Goal: Task Accomplishment & Management: Manage account settings

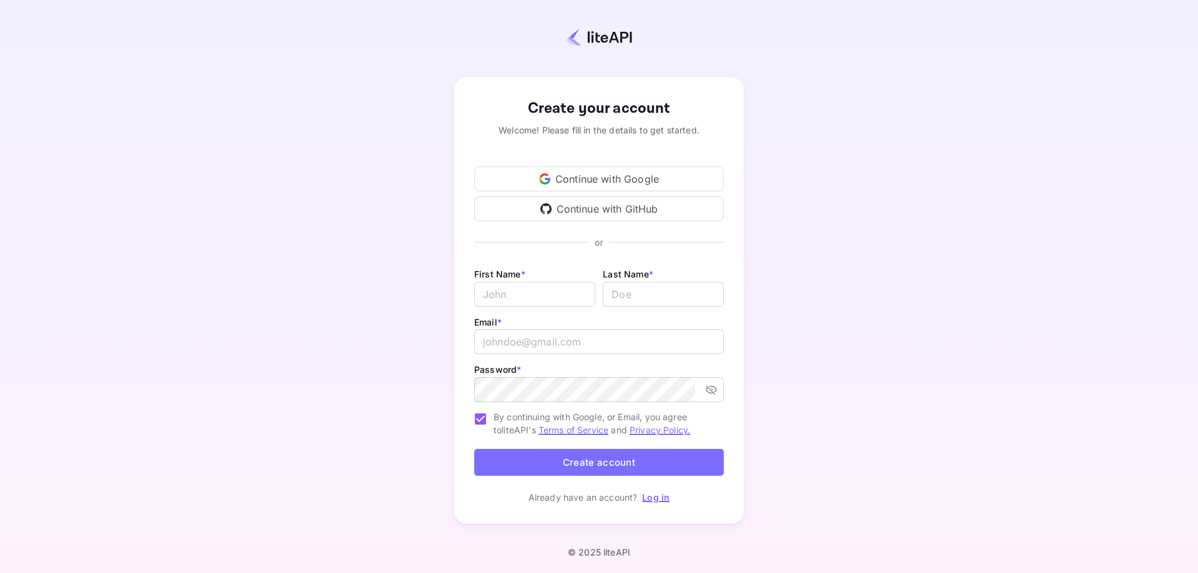
click at [591, 182] on div "Continue with Google" at bounding box center [599, 179] width 250 height 25
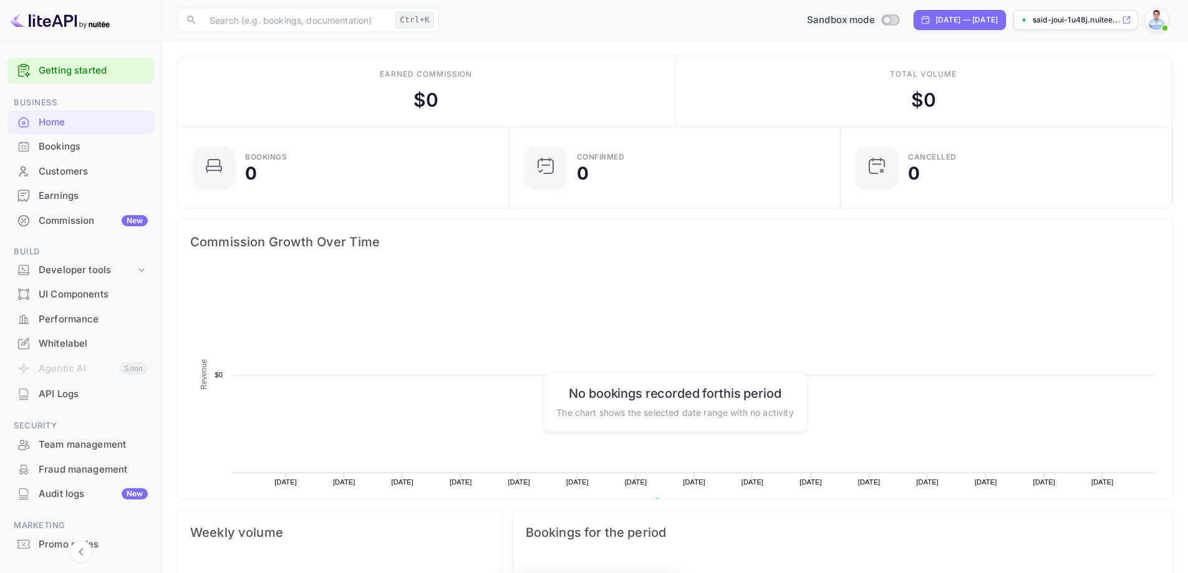
scroll to position [193, 314]
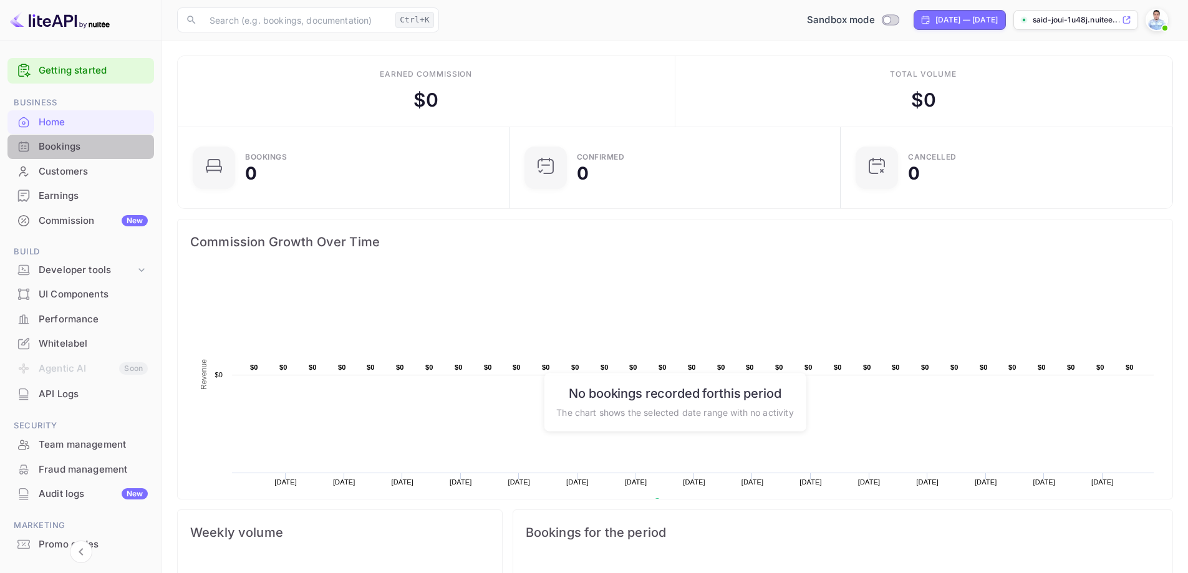
click at [87, 152] on div "Bookings" at bounding box center [93, 147] width 109 height 14
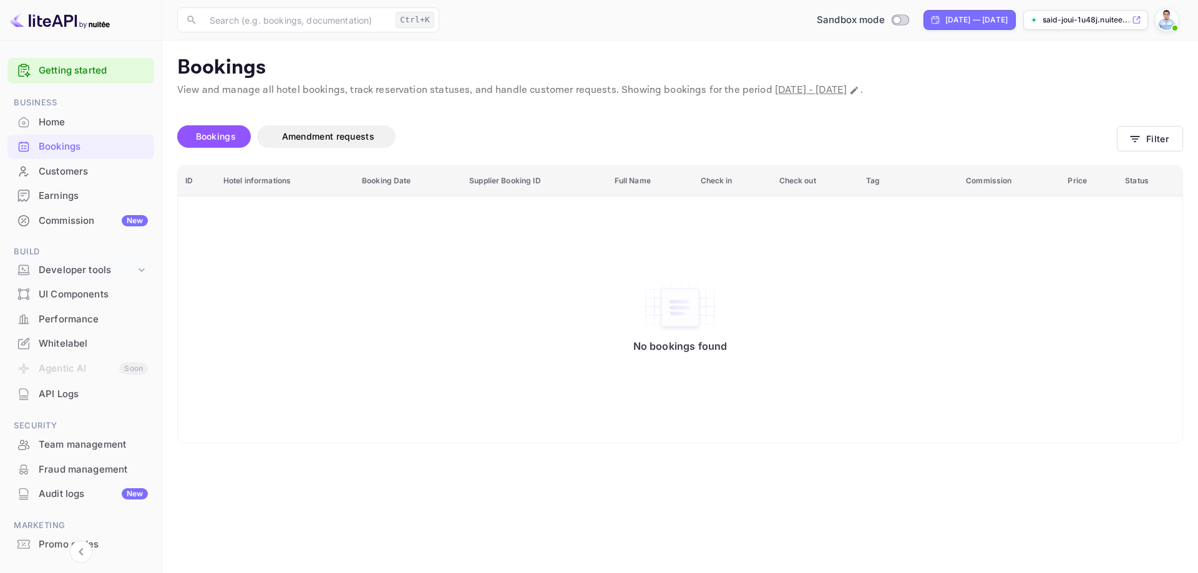
click at [139, 268] on icon at bounding box center [141, 270] width 12 height 12
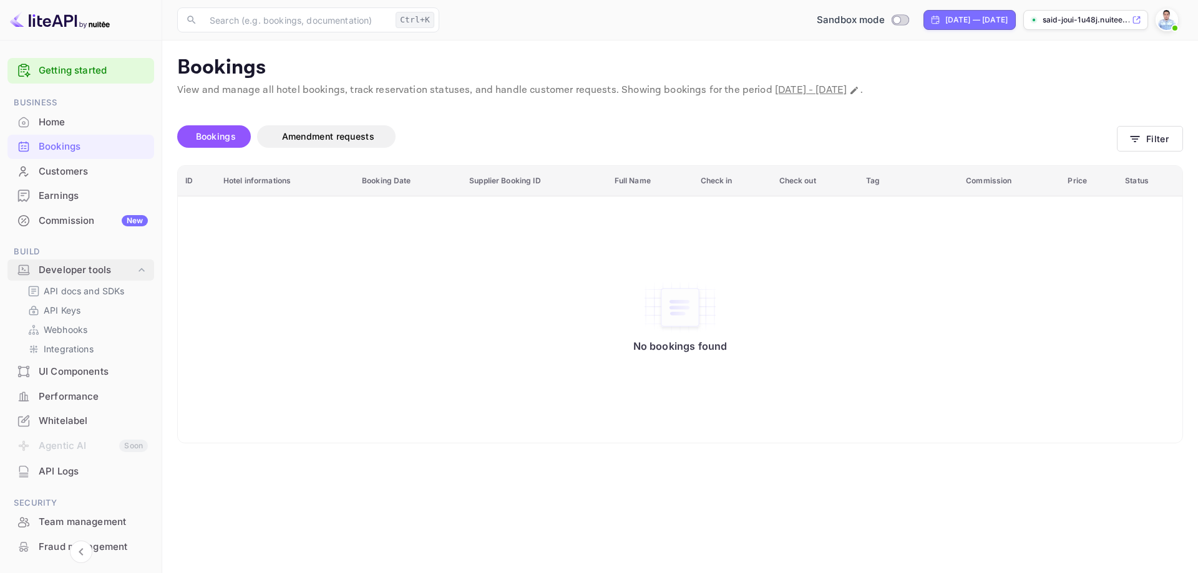
click at [140, 268] on icon at bounding box center [141, 270] width 12 height 12
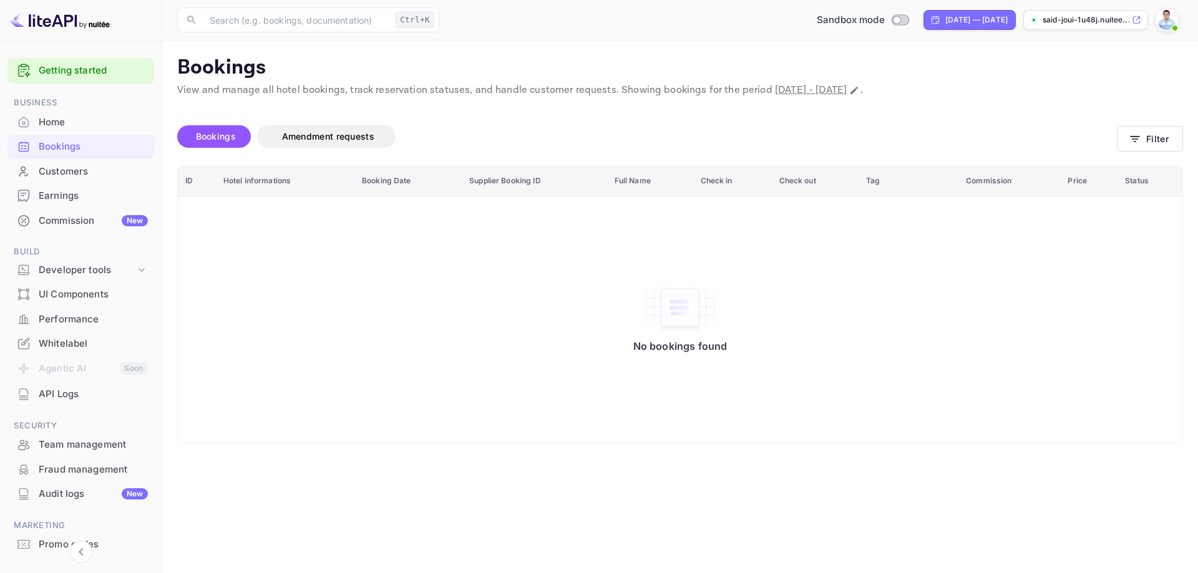
click at [133, 367] on li "Agentic AI Soon" at bounding box center [80, 369] width 147 height 26
click at [139, 270] on icon at bounding box center [142, 270] width 6 height 4
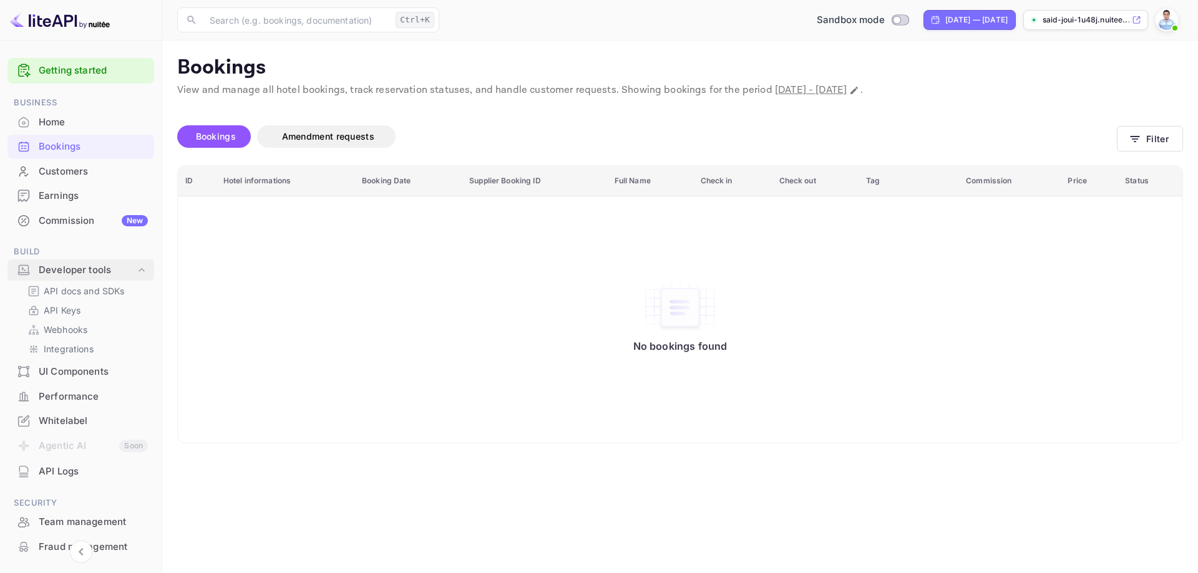
click at [139, 270] on icon at bounding box center [142, 270] width 6 height 4
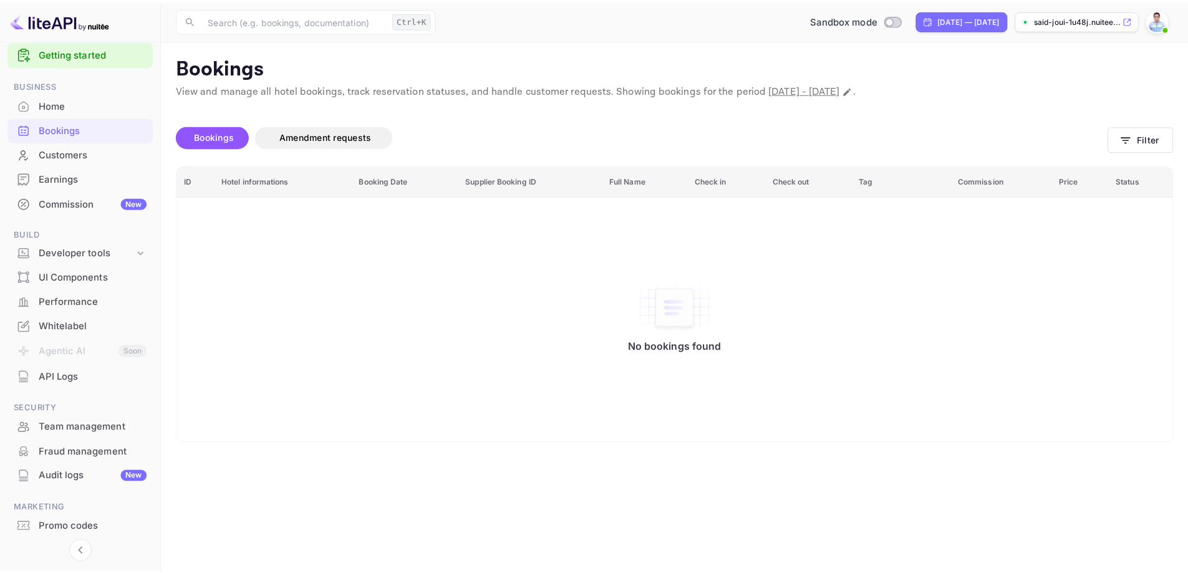
scroll to position [53, 0]
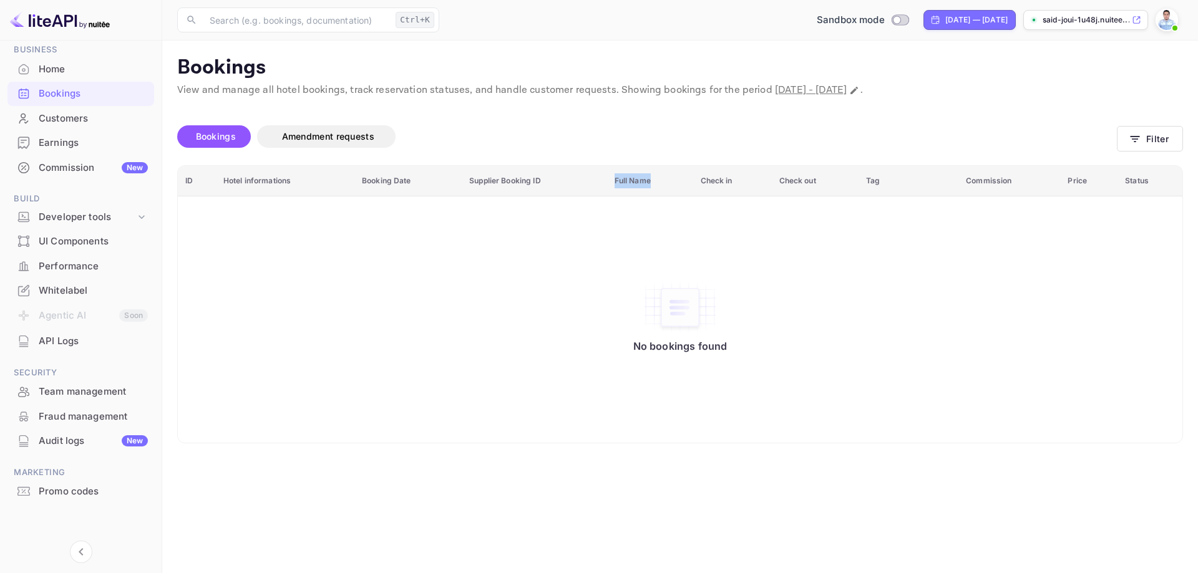
drag, startPoint x: 654, startPoint y: 180, endPoint x: 616, endPoint y: 180, distance: 38.1
click at [616, 180] on th "Full Name" at bounding box center [650, 181] width 86 height 31
click at [615, 180] on th "Full Name" at bounding box center [650, 181] width 86 height 31
drag, startPoint x: 465, startPoint y: 180, endPoint x: 542, endPoint y: 184, distance: 76.8
click at [542, 184] on th "Supplier Booking ID" at bounding box center [534, 181] width 145 height 31
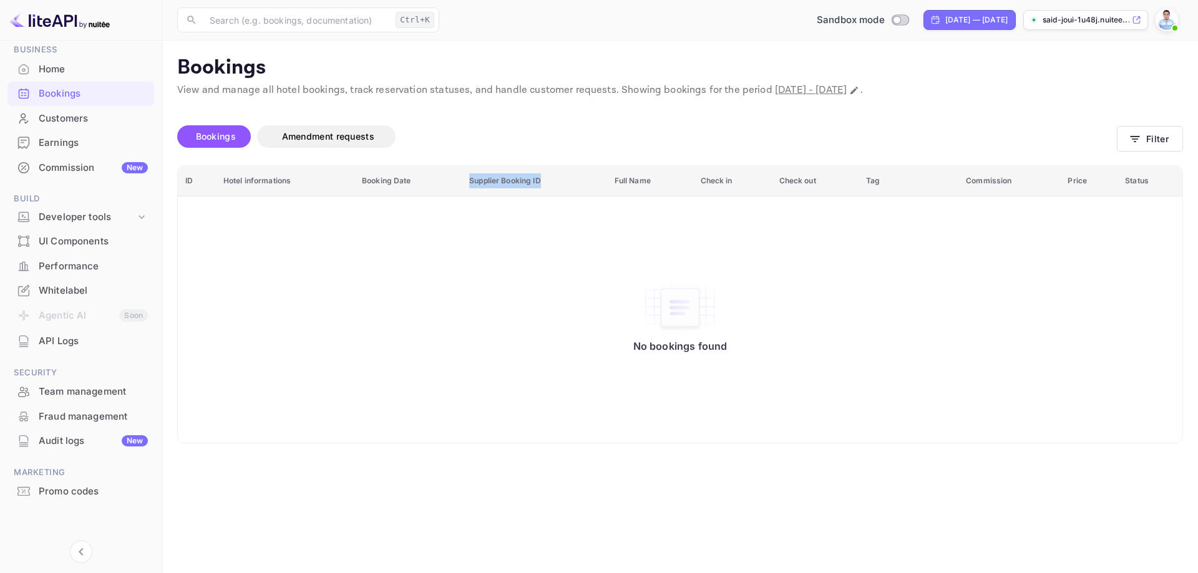
click at [542, 184] on th "Supplier Booking ID" at bounding box center [534, 181] width 145 height 31
click at [68, 119] on div "Customers" at bounding box center [93, 119] width 109 height 14
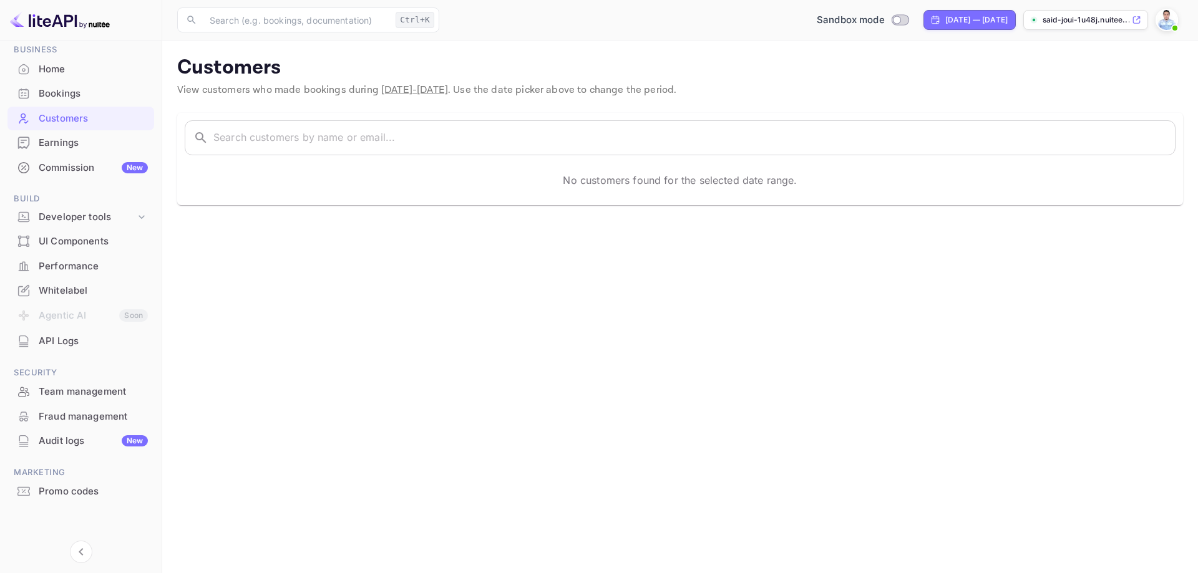
click at [67, 146] on div "Earnings" at bounding box center [93, 143] width 109 height 14
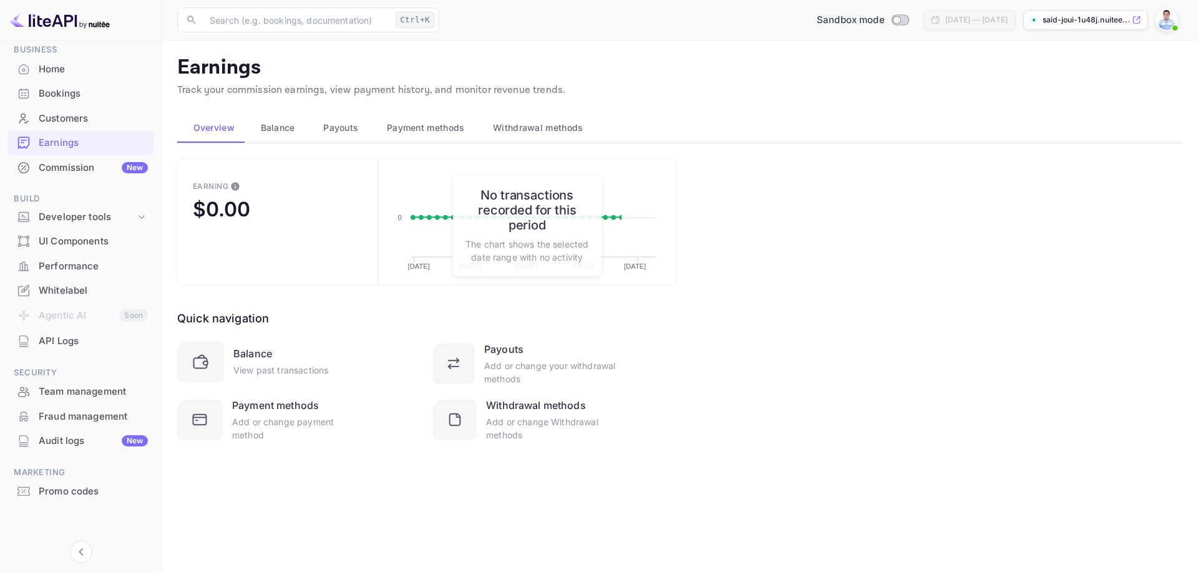
click at [78, 174] on div "Commission New" at bounding box center [93, 168] width 109 height 14
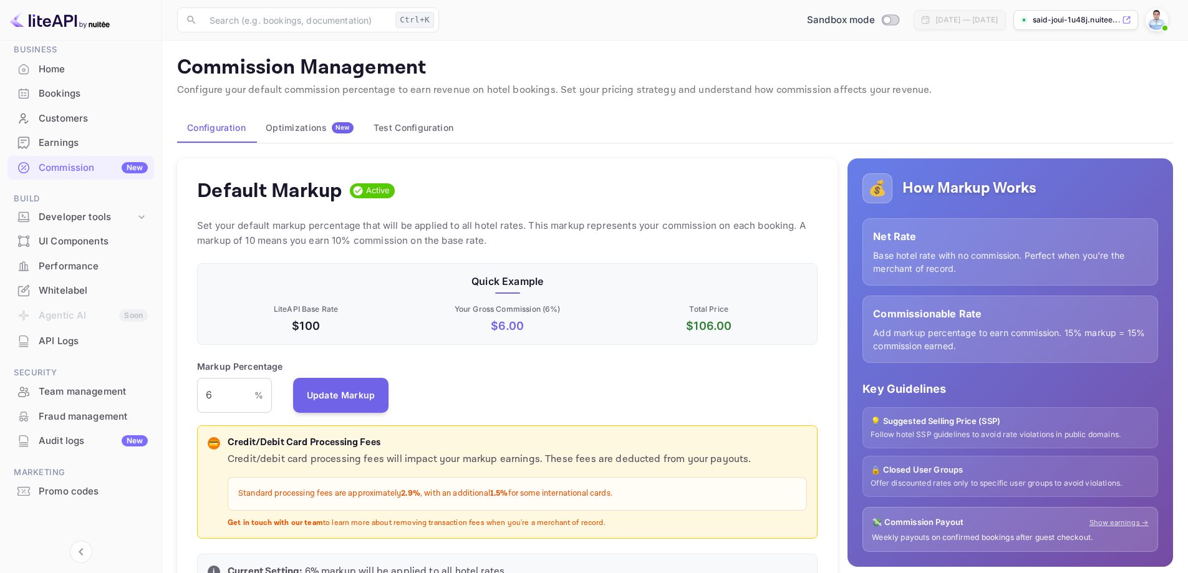
scroll to position [212, 612]
click at [74, 243] on div "UI Components" at bounding box center [93, 242] width 109 height 14
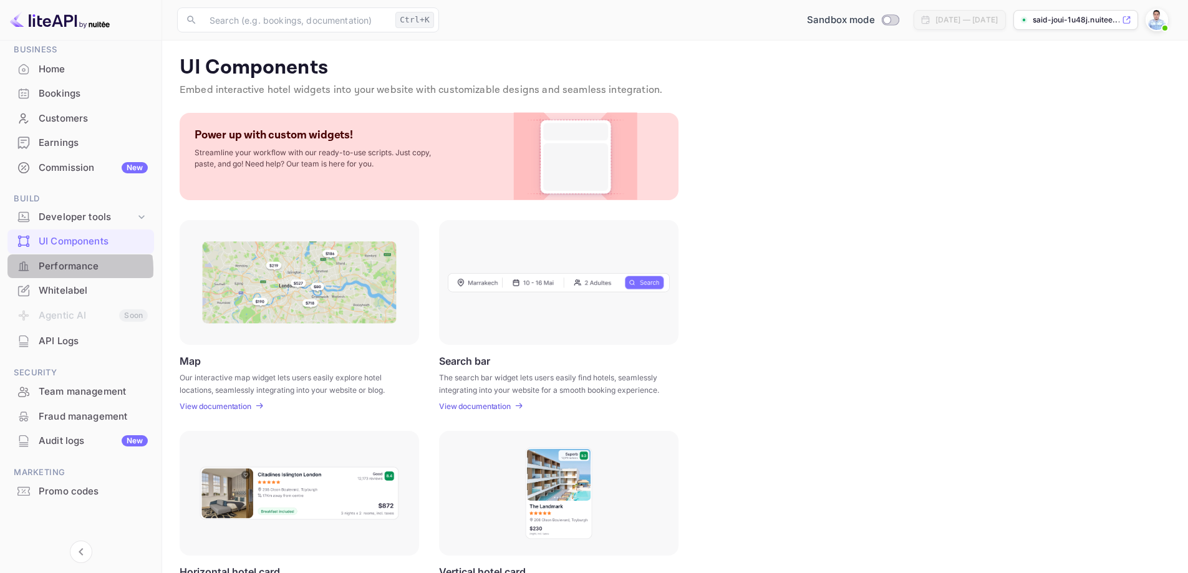
click at [66, 269] on div "Performance" at bounding box center [93, 267] width 109 height 14
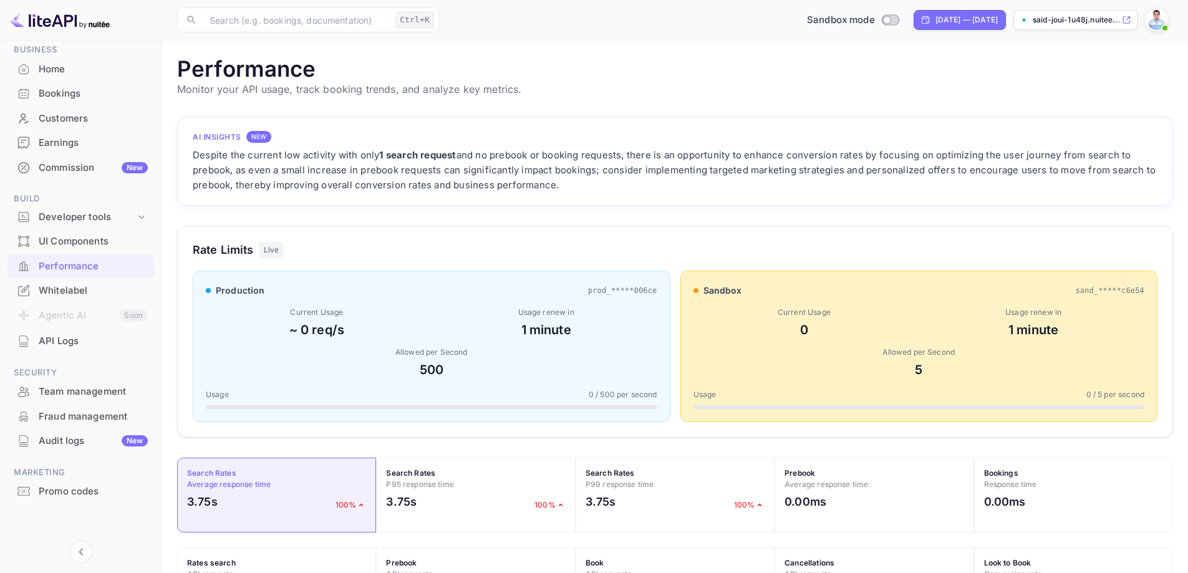
click at [52, 67] on div "Home" at bounding box center [93, 69] width 109 height 14
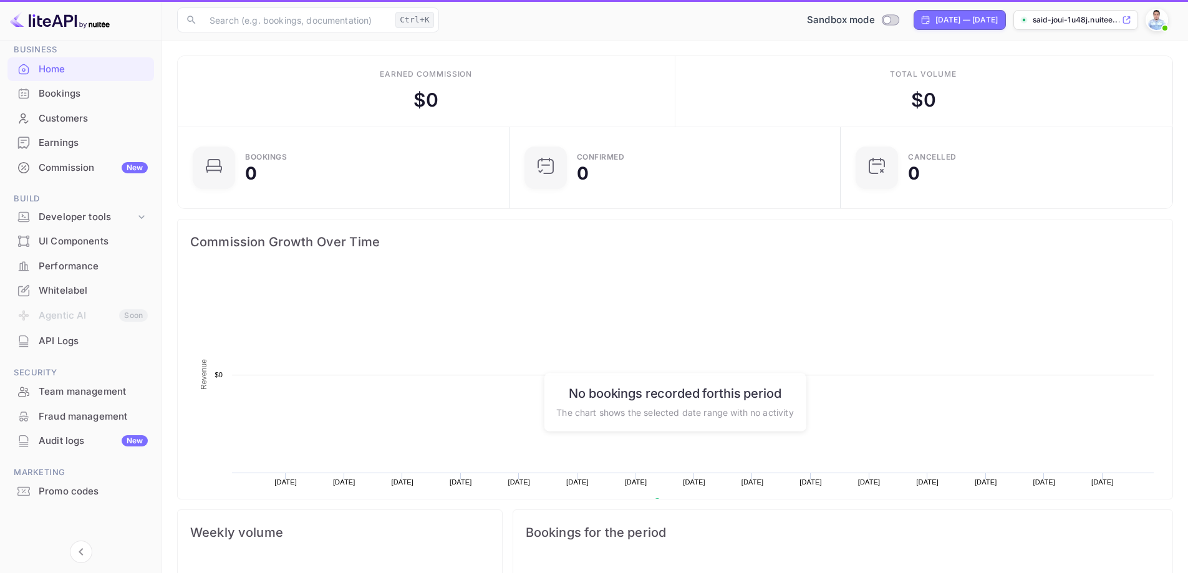
scroll to position [193, 314]
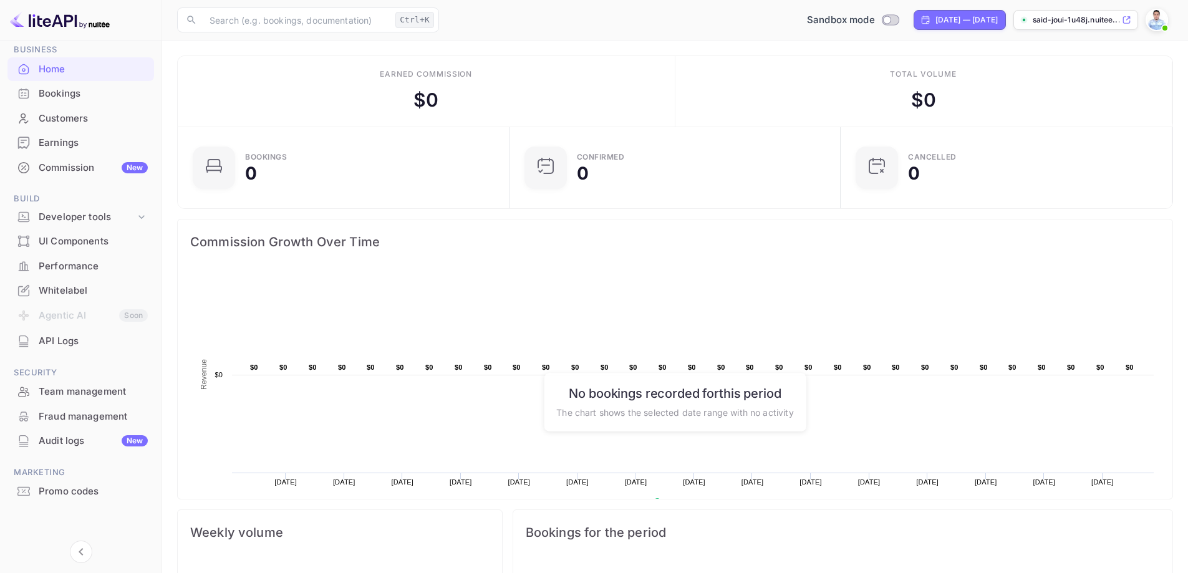
click at [79, 178] on div "Commission New" at bounding box center [80, 168] width 147 height 24
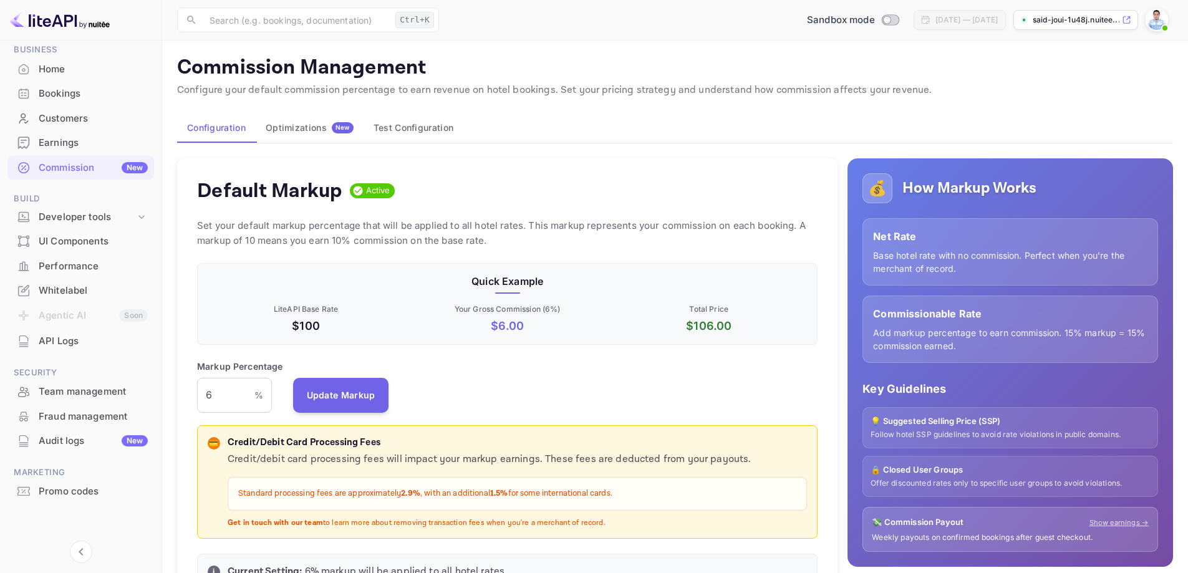
click at [309, 125] on div "Optimizations New" at bounding box center [310, 127] width 88 height 11
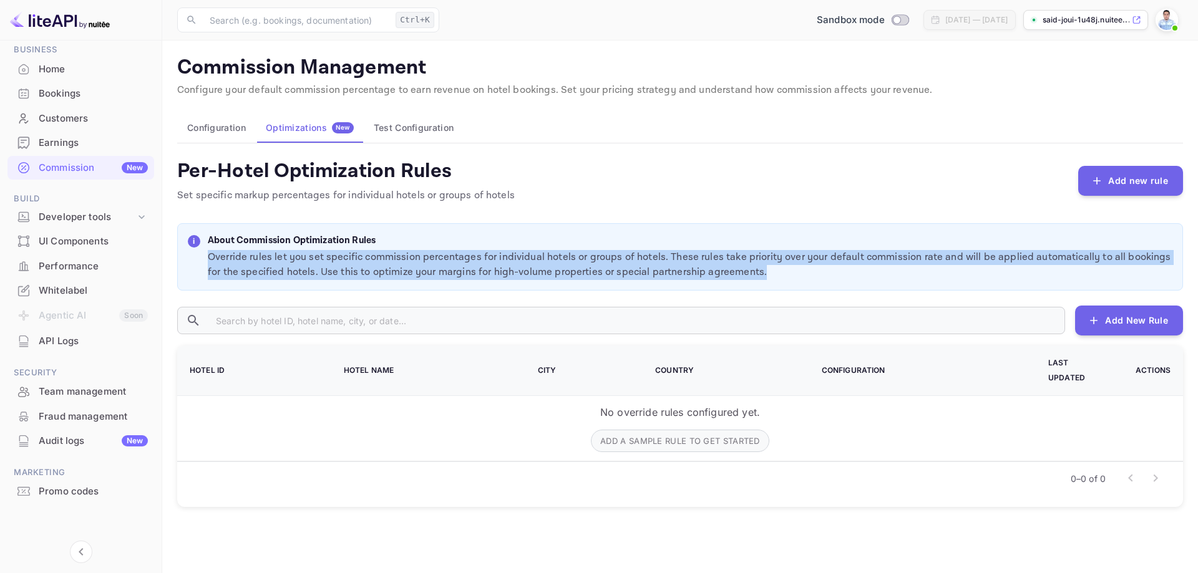
drag, startPoint x: 727, startPoint y: 273, endPoint x: 208, endPoint y: 262, distance: 519.8
click at [208, 262] on p "Override rules let you set specific commission percentages for individual hotel…" at bounding box center [690, 265] width 965 height 30
click at [216, 261] on p "Override rules let you set specific commission percentages for individual hotel…" at bounding box center [690, 265] width 965 height 30
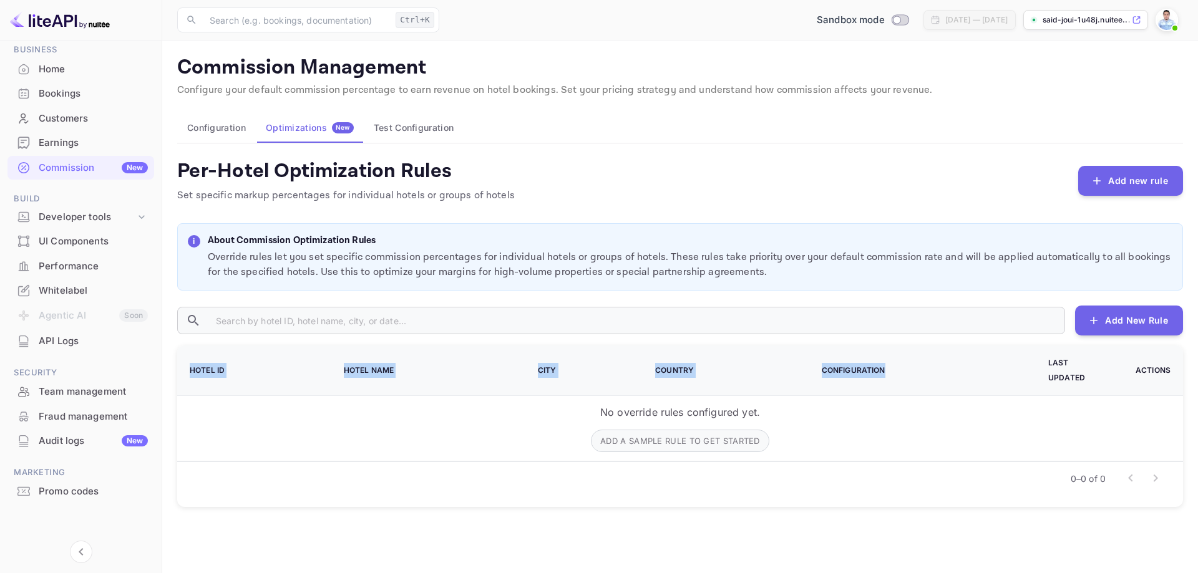
drag, startPoint x: 905, startPoint y: 366, endPoint x: 182, endPoint y: 354, distance: 723.8
click at [182, 354] on tr "Hotel ID Hotel Name City Country Configuration Last Updated Actions" at bounding box center [680, 371] width 1006 height 51
click at [325, 354] on th "Hotel ID" at bounding box center [253, 371] width 152 height 51
click at [1117, 178] on button "Add new rule" at bounding box center [1130, 180] width 105 height 30
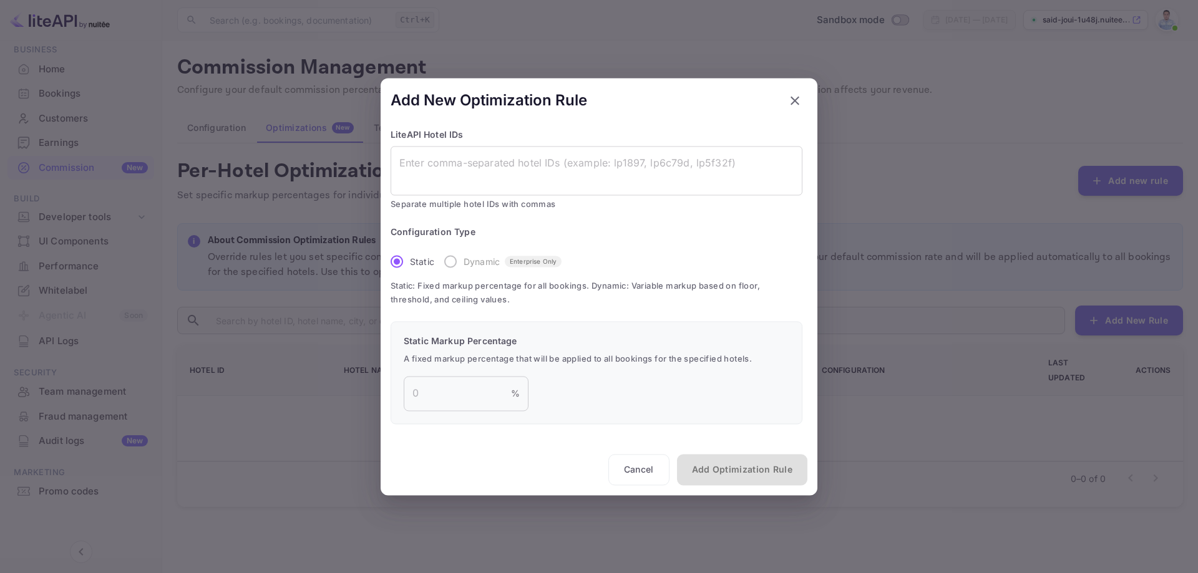
click at [445, 256] on label "Dynamic Enterprise Only" at bounding box center [499, 262] width 124 height 26
click at [452, 264] on label "Dynamic Enterprise Only" at bounding box center [499, 262] width 124 height 26
click at [452, 263] on label "Dynamic Enterprise Only" at bounding box center [499, 262] width 124 height 26
click at [681, 266] on div "Configuration Type Static Dynamic Enterprise Only Static: Fixed markup percenta…" at bounding box center [597, 266] width 412 height 80
drag, startPoint x: 390, startPoint y: 289, endPoint x: 459, endPoint y: 287, distance: 69.3
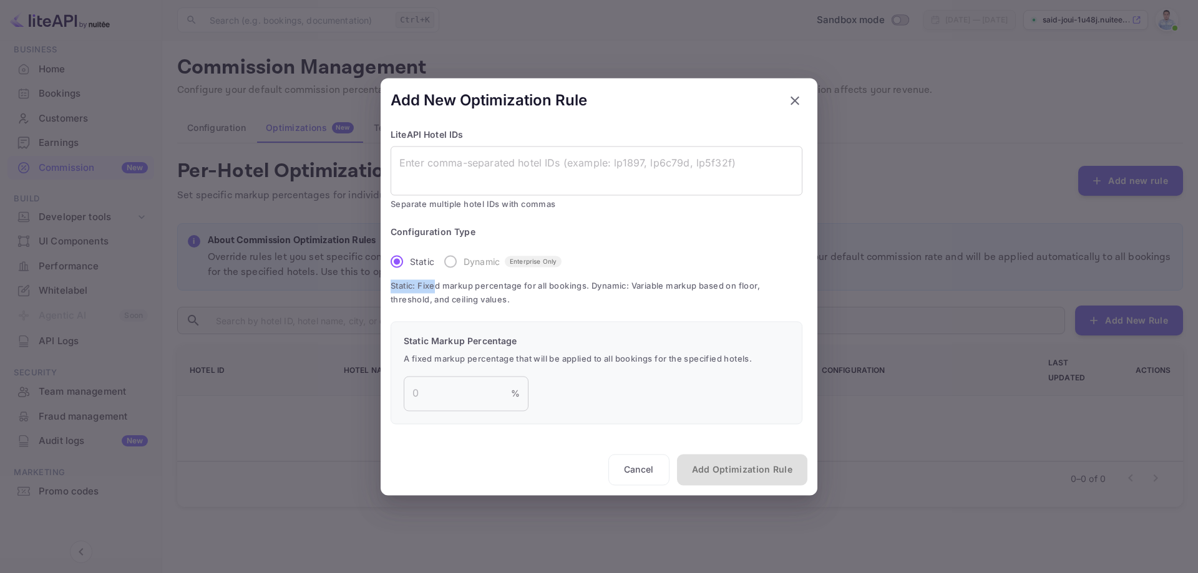
click at [442, 287] on div "Add New Optimization Rule LiteAPI Hotel IDs x ​ Separate multiple hotel IDs wit…" at bounding box center [599, 286] width 437 height 417
click at [498, 284] on span "Static: Fixed markup percentage for all bookings. Dynamic: Variable markup base…" at bounding box center [597, 293] width 412 height 27
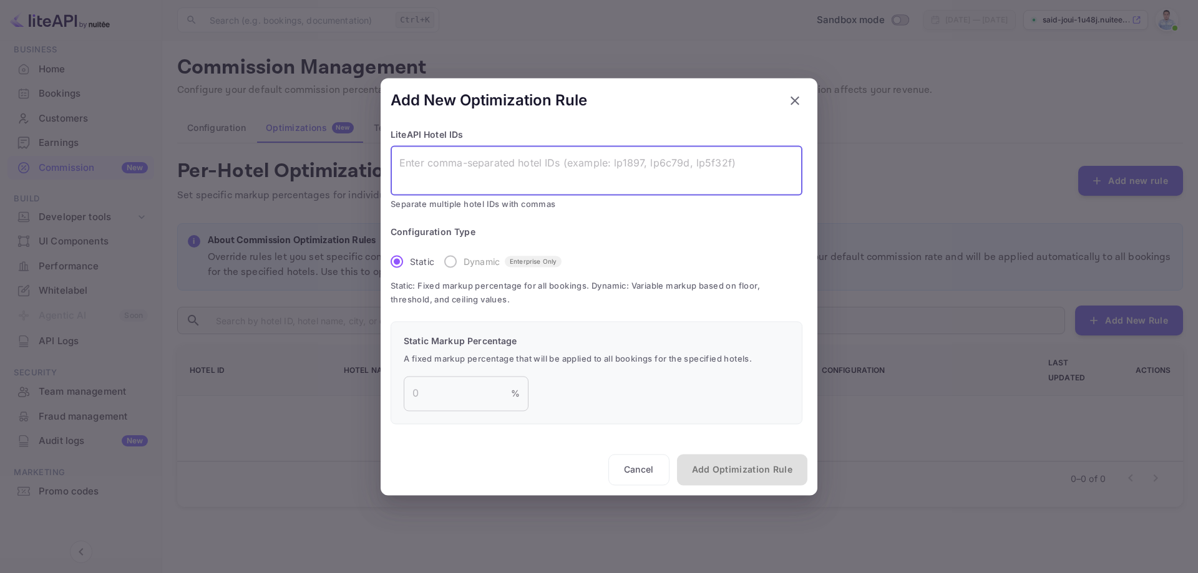
click at [509, 163] on textarea at bounding box center [596, 170] width 394 height 29
click at [790, 98] on icon "button" at bounding box center [794, 100] width 15 height 15
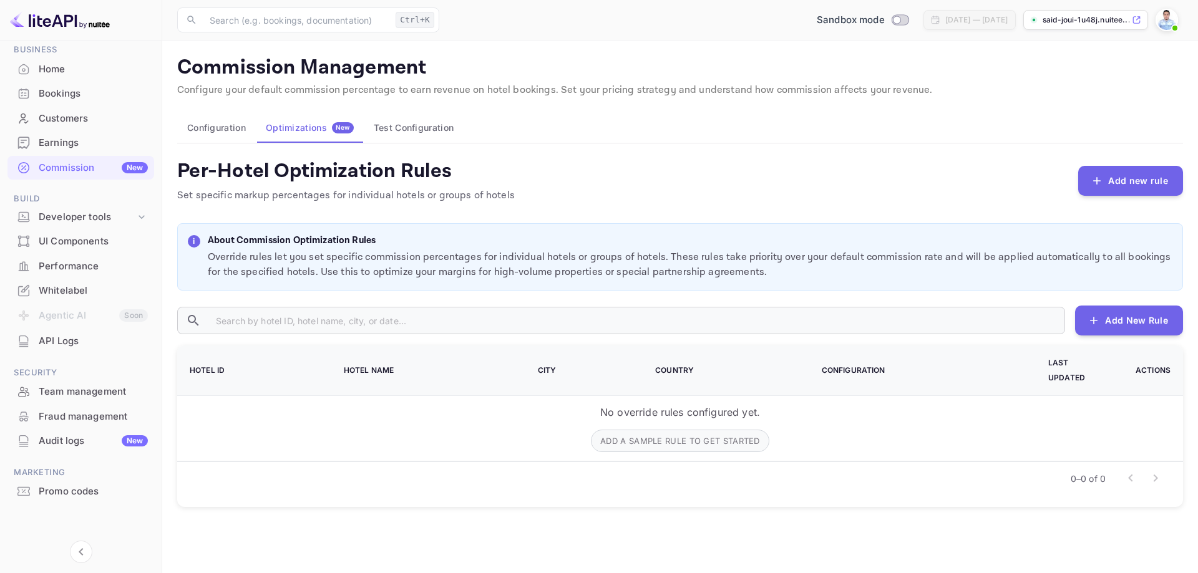
click at [408, 124] on button "Test Configuration" at bounding box center [414, 128] width 100 height 30
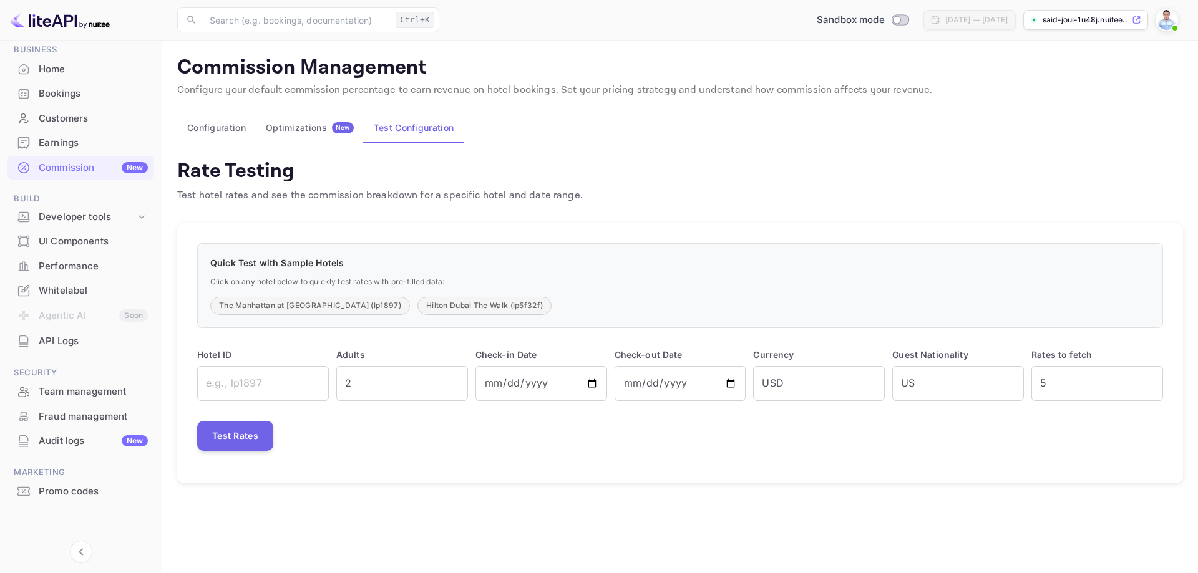
click at [305, 124] on div "Optimizations New" at bounding box center [310, 127] width 88 height 11
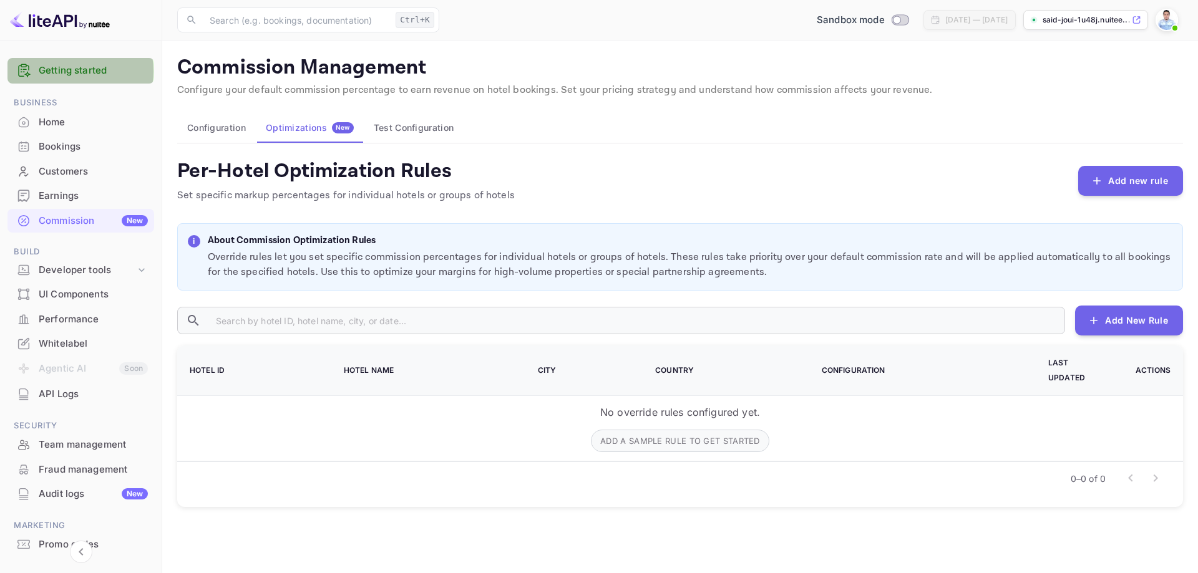
click at [71, 71] on link "Getting started" at bounding box center [93, 71] width 109 height 14
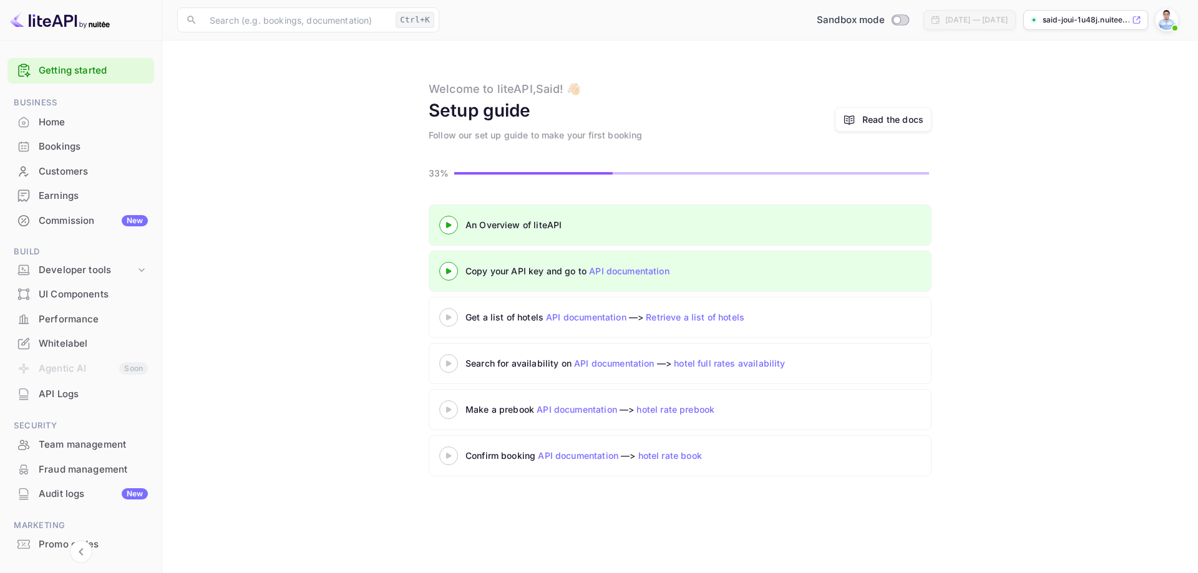
click at [63, 169] on div "Customers" at bounding box center [93, 172] width 109 height 14
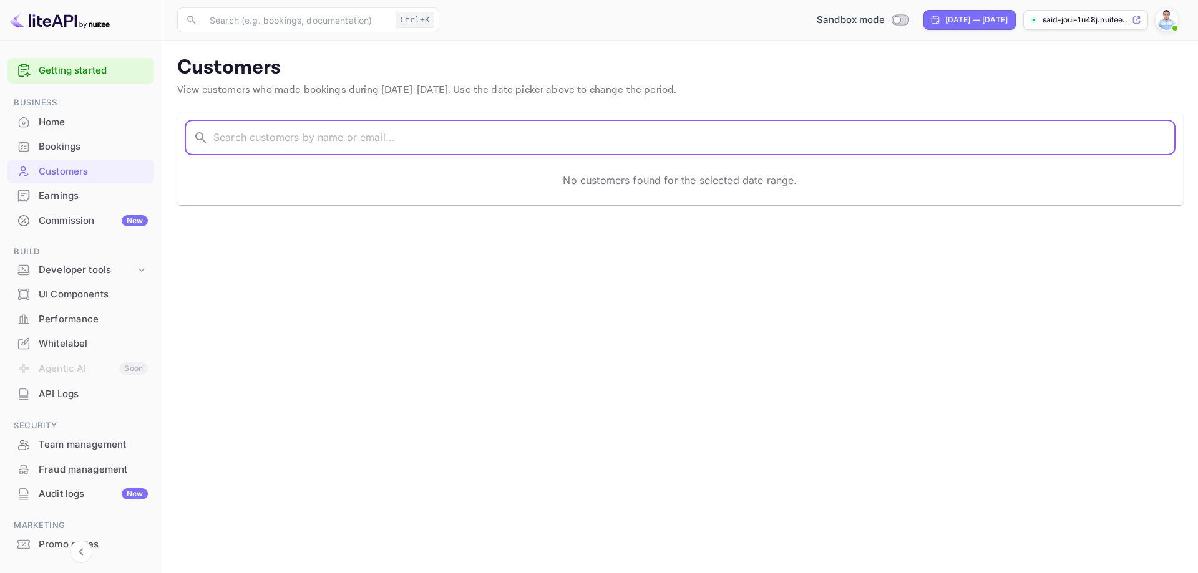
click at [276, 137] on input "text" at bounding box center [694, 137] width 962 height 35
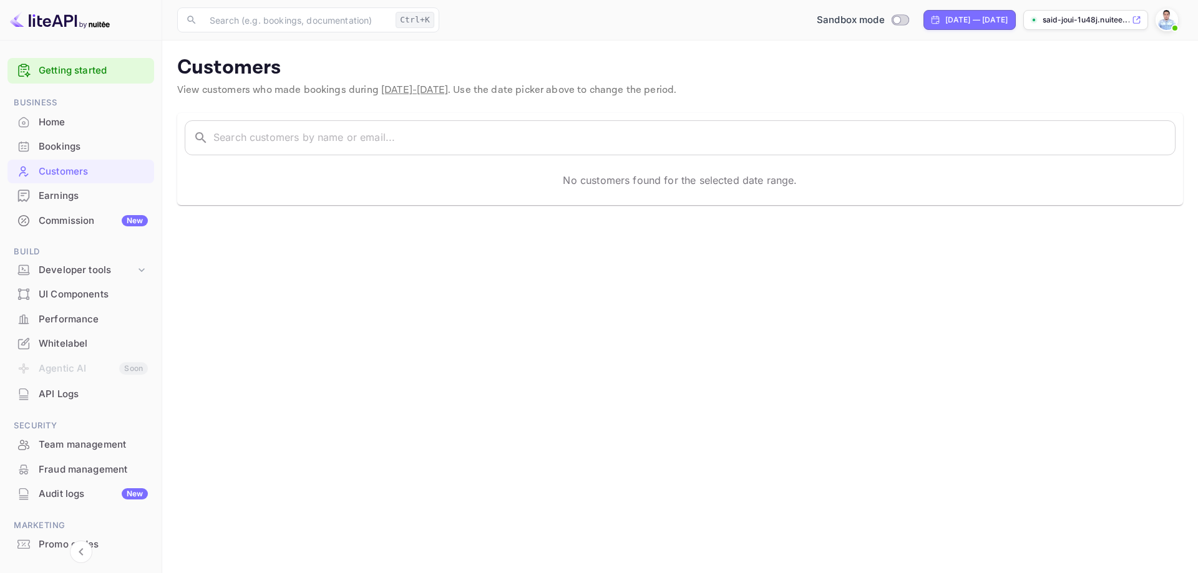
click at [216, 245] on main "Customers View customers who made bookings during [DATE] - [DATE] . Use the dat…" at bounding box center [680, 307] width 1036 height 533
click at [69, 190] on div "Earnings" at bounding box center [93, 196] width 109 height 14
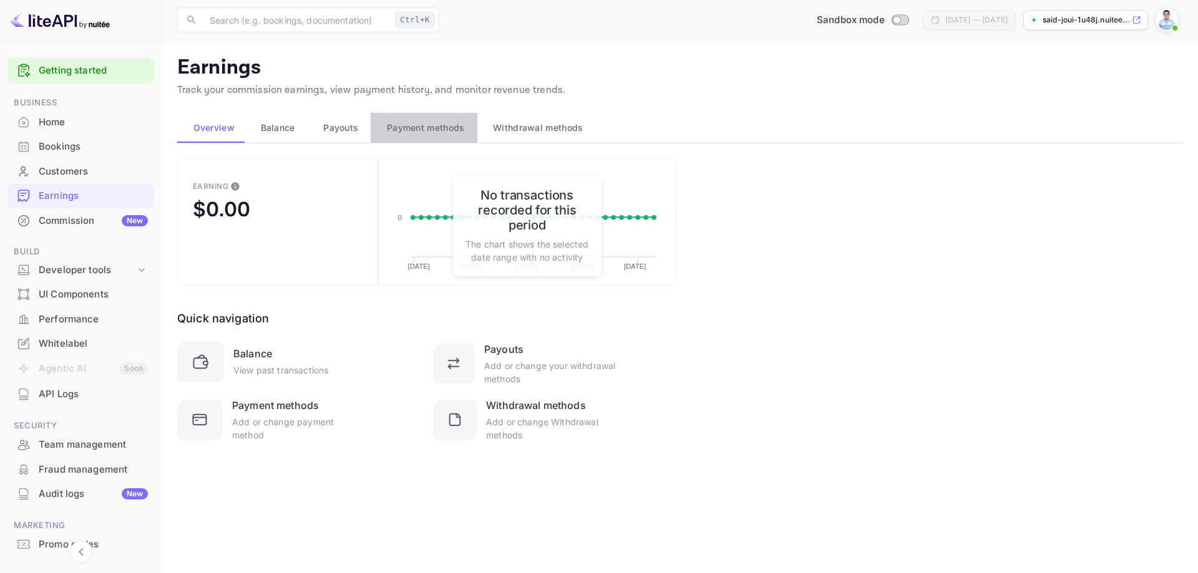
click at [420, 126] on span "Payment methods" at bounding box center [426, 127] width 78 height 15
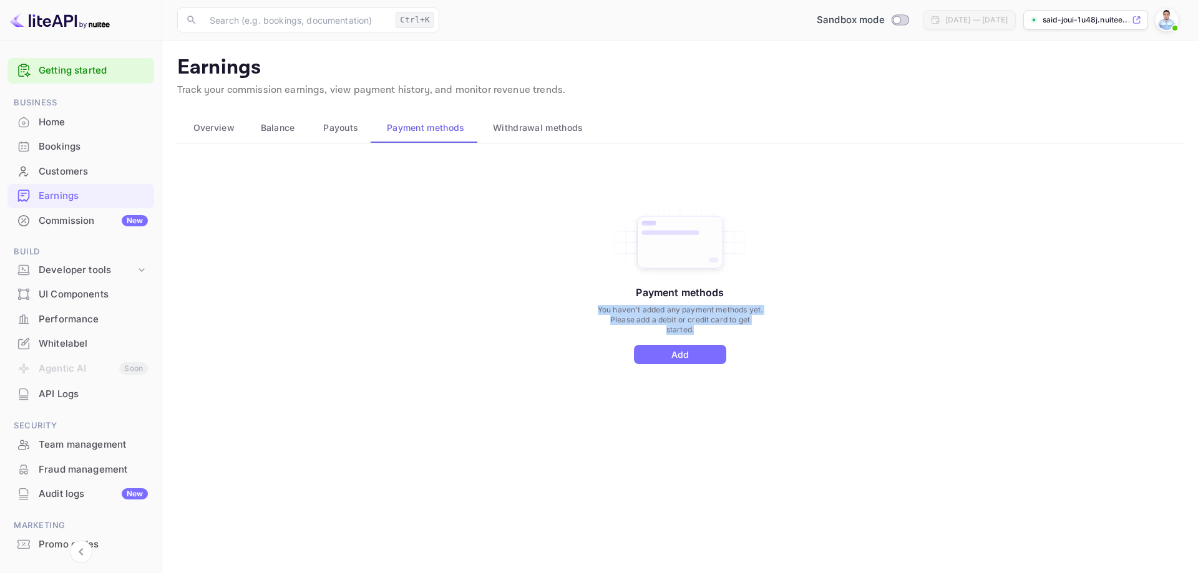
drag, startPoint x: 592, startPoint y: 303, endPoint x: 718, endPoint y: 331, distance: 129.1
click at [718, 331] on div "Payment methods You haven't added any payment methods yet. Please add a debit o…" at bounding box center [680, 298] width 1006 height 281
copy p "You haven't added any payment methods yet. Please add a debit or credit card to…"
click at [475, 307] on div "Payment methods You haven't added any payment methods yet. Please add a debit o…" at bounding box center [680, 298] width 1006 height 281
click at [557, 135] on span "Withdrawal methods" at bounding box center [538, 127] width 90 height 15
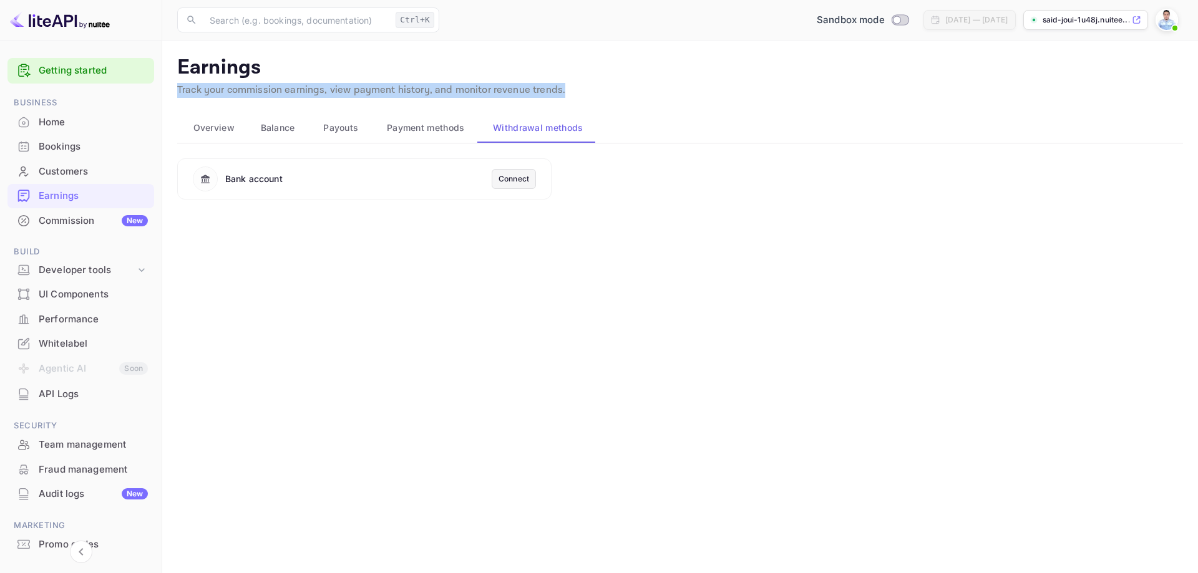
drag, startPoint x: 177, startPoint y: 89, endPoint x: 613, endPoint y: 94, distance: 436.8
click at [613, 94] on main "Earnings Track your commission earnings, view payment history, and monitor reve…" at bounding box center [680, 307] width 1036 height 533
copy p "Track your commission earnings, view payment history, and monitor revenue trend…"
